Goal: Register for event/course

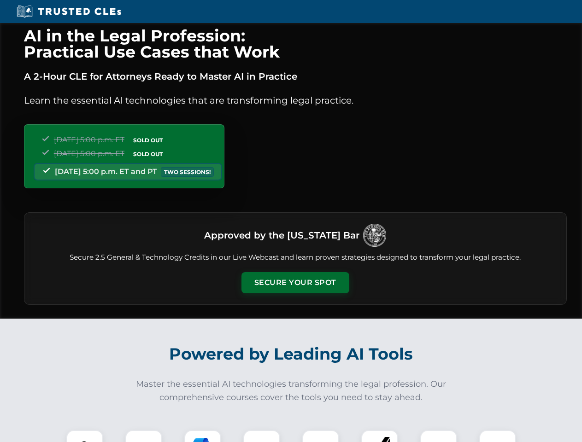
click at [295, 283] on button "Secure Your Spot" at bounding box center [295, 282] width 108 height 21
click at [85, 436] on img at bounding box center [84, 448] width 27 height 27
click at [144, 436] on div at bounding box center [143, 448] width 37 height 37
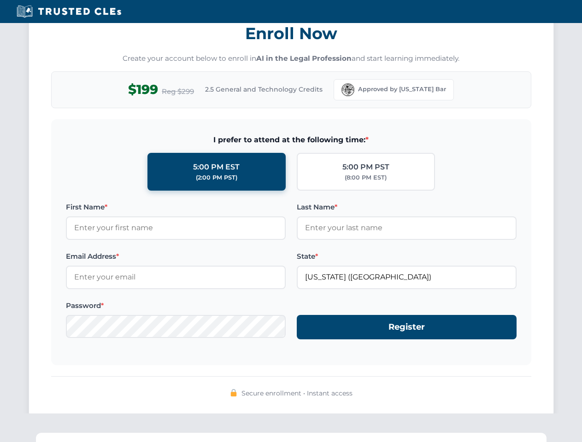
scroll to position [904, 0]
